Goal: Information Seeking & Learning: Learn about a topic

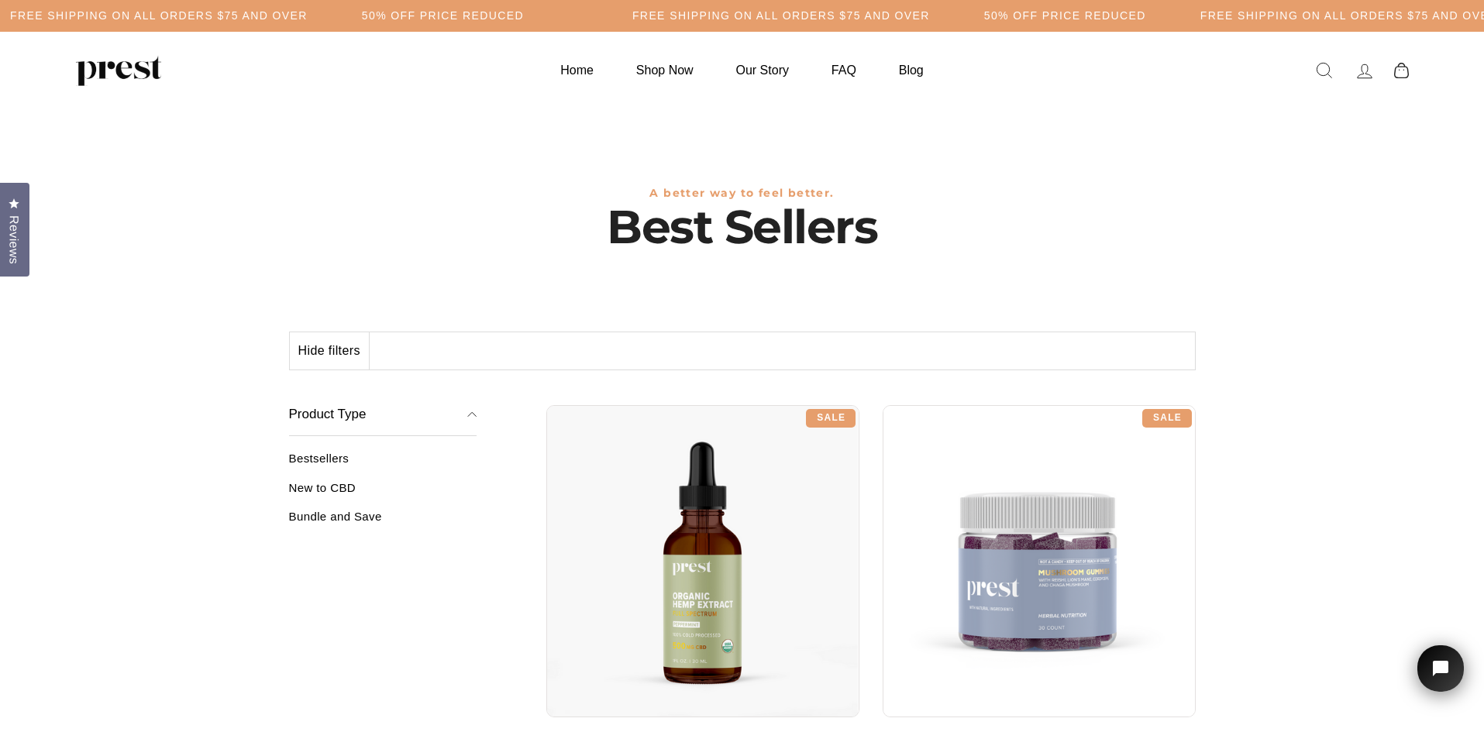
click at [324, 488] on link "New to CBD" at bounding box center [383, 494] width 188 height 26
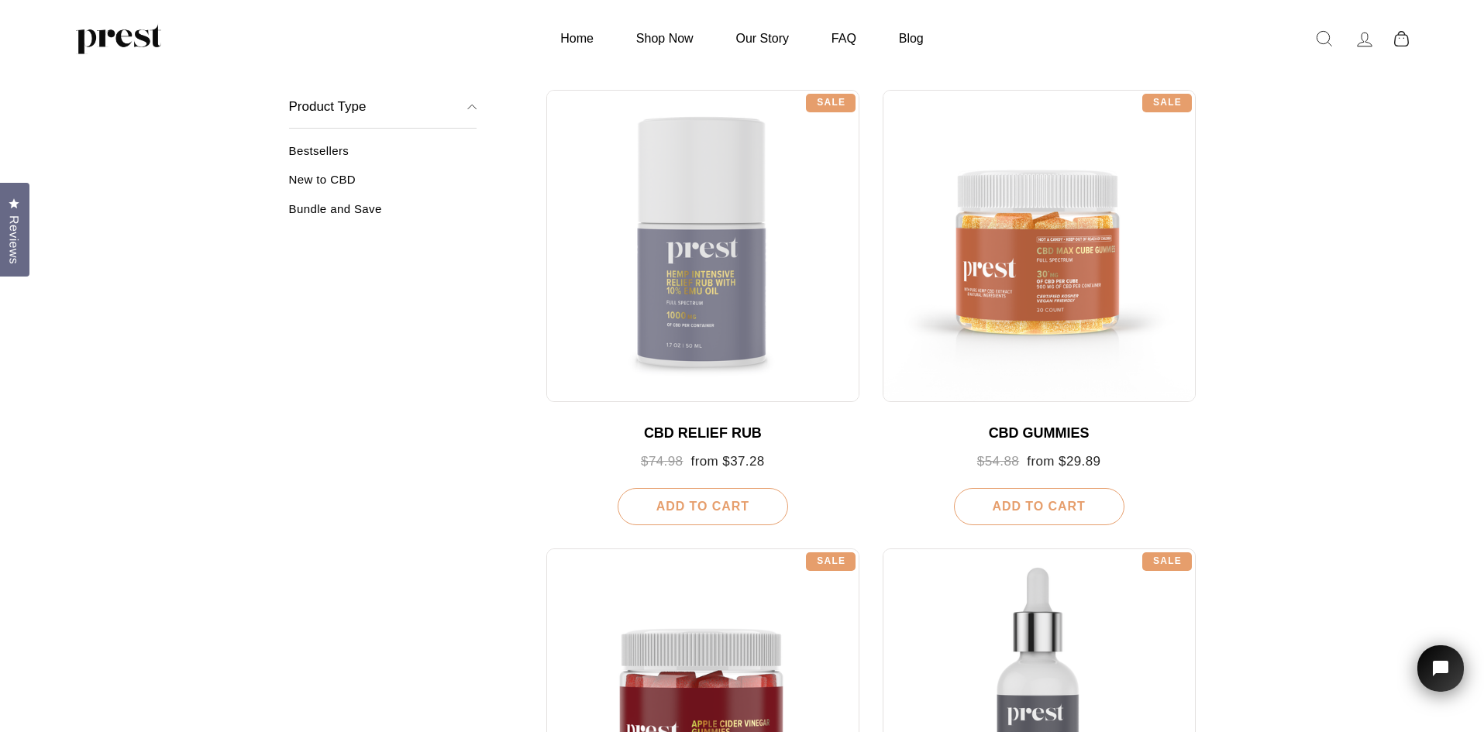
scroll to position [720, 0]
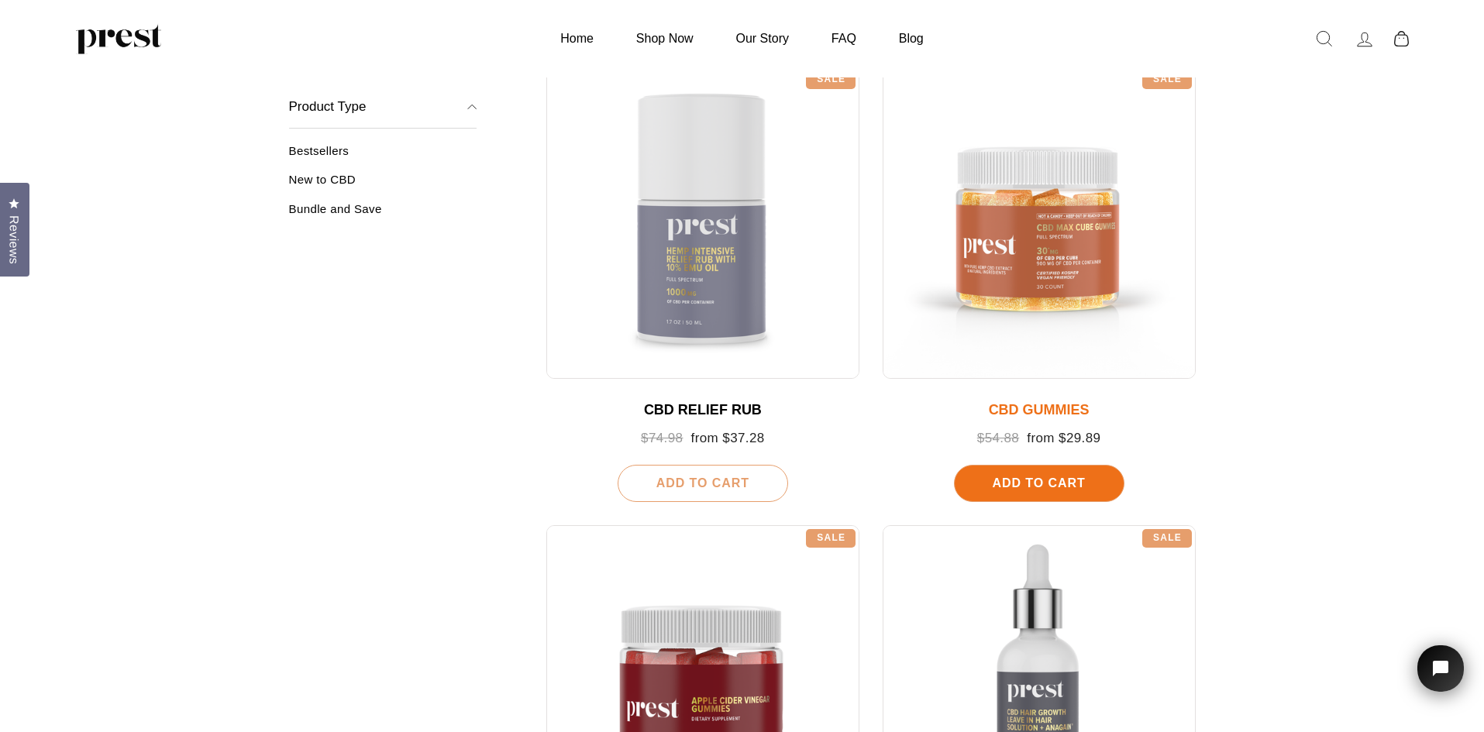
click at [1003, 408] on div "CBD GUMMIES" at bounding box center [1039, 410] width 282 height 17
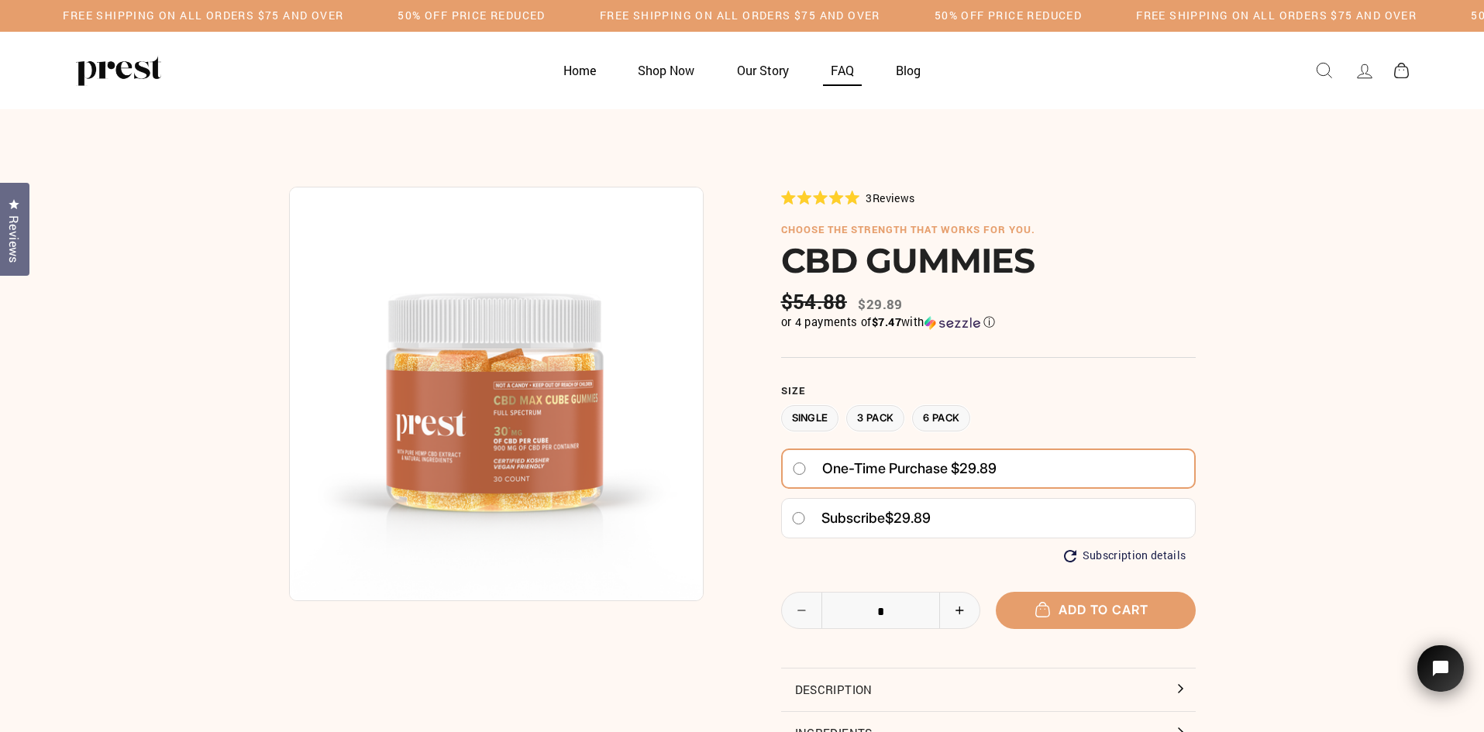
click at [845, 70] on link "FAQ" at bounding box center [842, 70] width 62 height 30
